Goal: Information Seeking & Learning: Learn about a topic

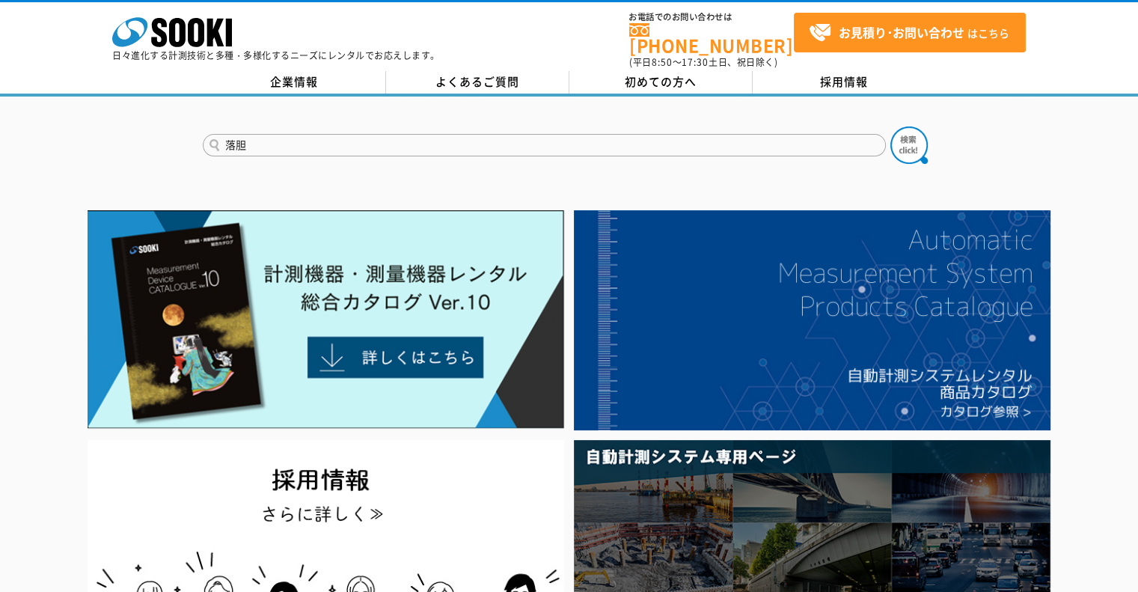
type input "落"
type input "雷探"
click at [890, 126] on button at bounding box center [908, 144] width 37 height 37
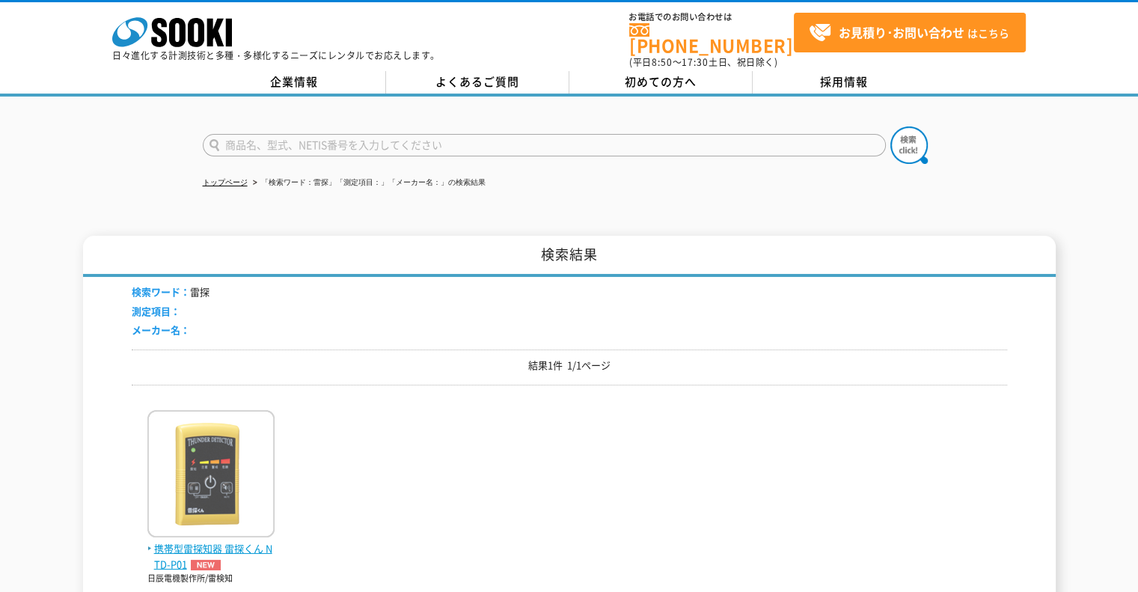
click at [219, 475] on img at bounding box center [210, 475] width 127 height 131
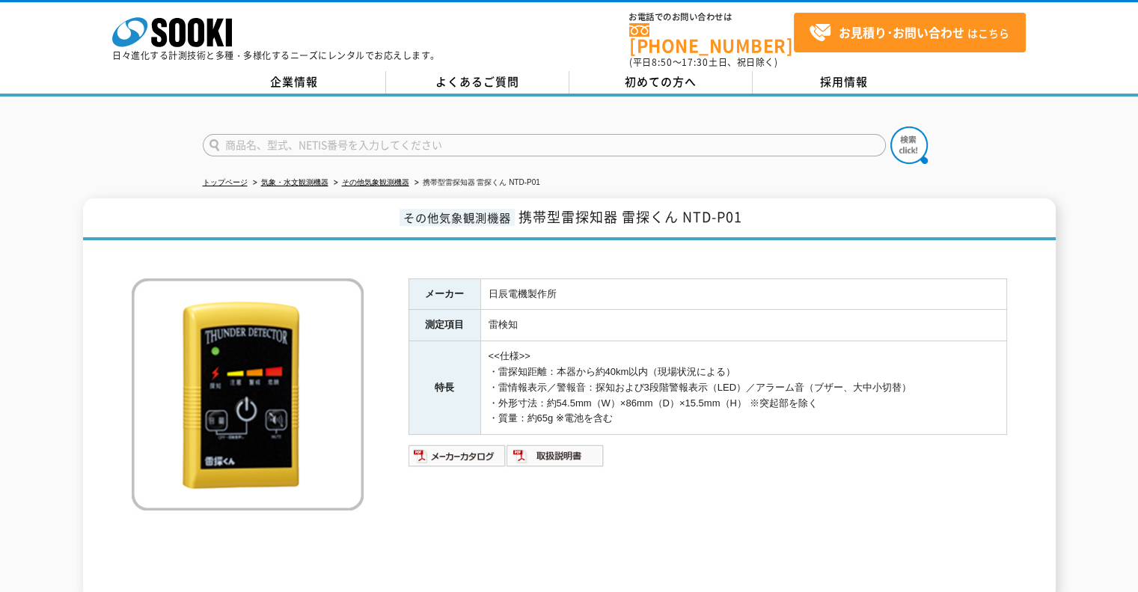
click at [278, 377] on img at bounding box center [248, 394] width 232 height 232
click at [839, 168] on ul "トップページ 気象・水文観測機器 その他気象観測機器 携帯型雷探知器 雷探くん NTD-P01" at bounding box center [569, 183] width 733 height 31
click at [844, 168] on ul "トップページ 気象・水文観測機器 その他気象観測機器 携帯型雷探知器 雷探くん NTD-P01" at bounding box center [569, 183] width 733 height 31
